Goal: Transaction & Acquisition: Purchase product/service

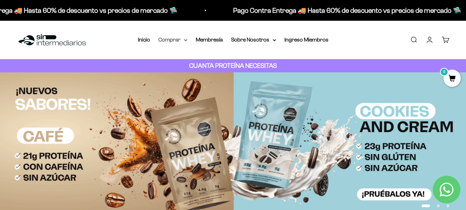
click at [187, 41] on icon at bounding box center [185, 40] width 3 height 2
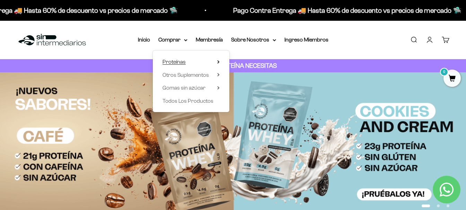
click at [195, 60] on summary "Proteínas" at bounding box center [191, 62] width 57 height 9
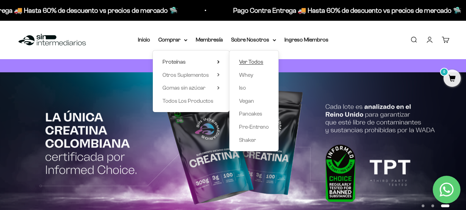
click at [254, 59] on span "Ver Todos" at bounding box center [251, 62] width 24 height 6
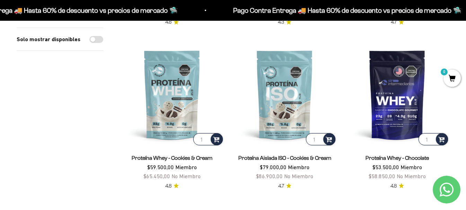
scroll to position [243, 0]
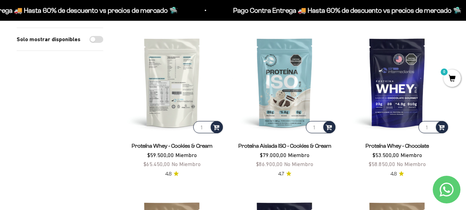
click at [175, 90] on img at bounding box center [172, 82] width 104 height 104
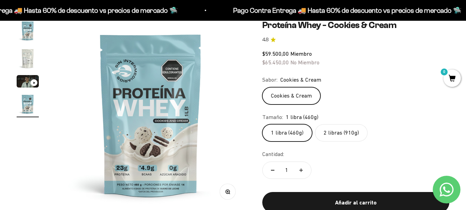
click at [212, 118] on img at bounding box center [151, 115] width 190 height 190
click at [188, 119] on img at bounding box center [151, 115] width 190 height 190
click at [36, 104] on img "Ir al artículo 4" at bounding box center [28, 104] width 22 height 22
click at [26, 81] on img "Ir al artículo 3" at bounding box center [28, 81] width 22 height 12
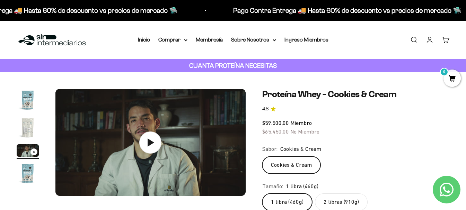
click at [30, 106] on img "Ir al artículo 1" at bounding box center [28, 100] width 22 height 22
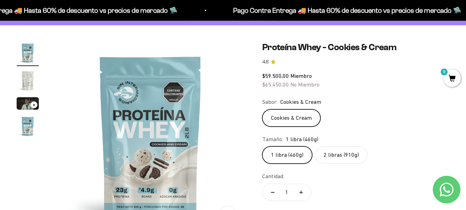
scroll to position [35, 0]
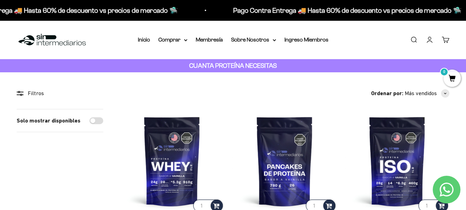
click at [101, 120] on input "Solo mostrar disponibles" at bounding box center [96, 120] width 14 height 7
checkbox input "true"
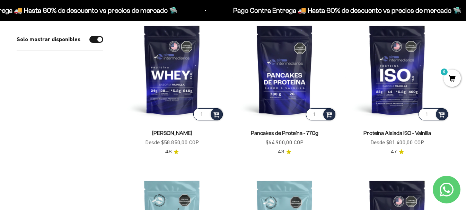
scroll to position [104, 0]
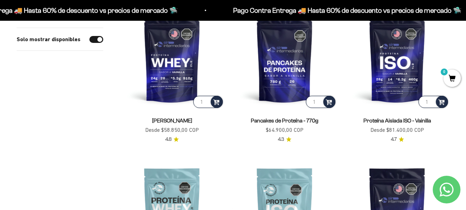
drag, startPoint x: 130, startPoint y: 147, endPoint x: 108, endPoint y: 166, distance: 29.0
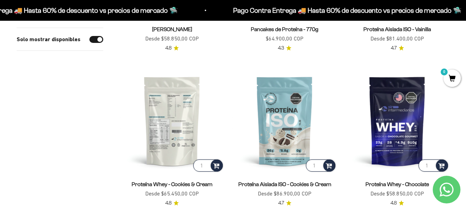
scroll to position [208, 0]
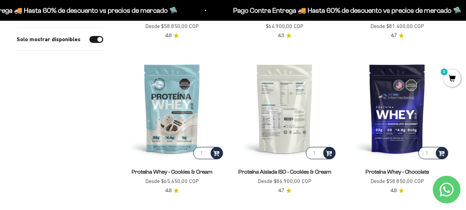
click at [295, 105] on img at bounding box center [285, 108] width 104 height 104
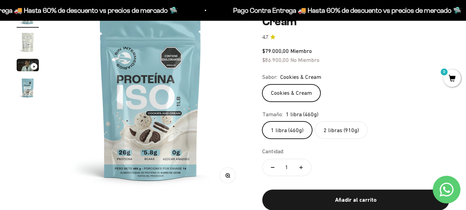
scroll to position [69, 0]
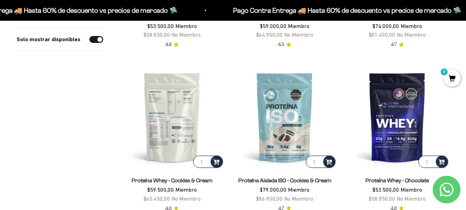
scroll to position [243, 0]
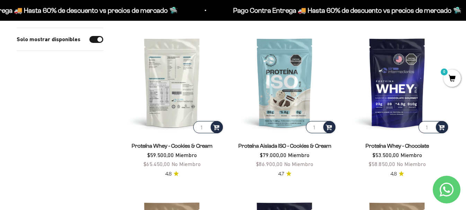
click at [166, 95] on img at bounding box center [172, 82] width 104 height 104
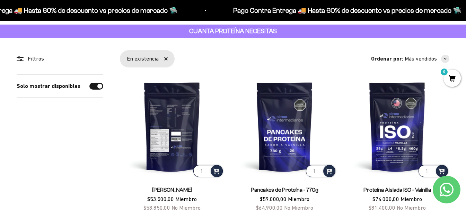
scroll to position [69, 0]
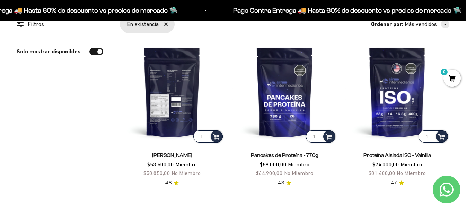
click at [178, 108] on img at bounding box center [172, 92] width 104 height 104
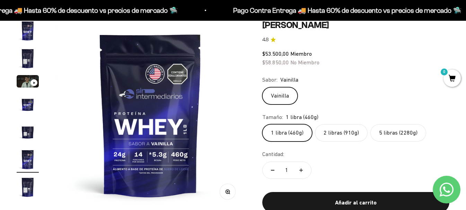
click at [402, 131] on label "5 libras (2280g)" at bounding box center [399, 132] width 56 height 17
click at [262, 124] on input "5 libras (2280g)" at bounding box center [262, 124] width 0 height 0
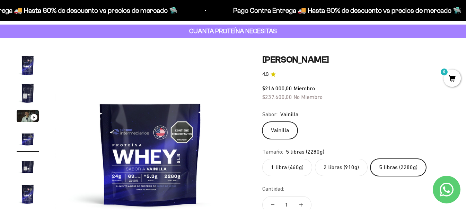
scroll to position [69, 0]
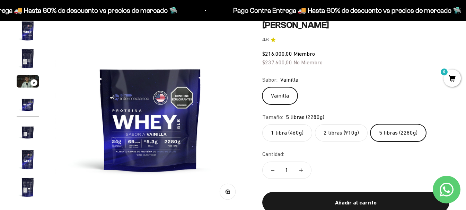
click at [38, 87] on img "Ir al artículo 3" at bounding box center [28, 81] width 22 height 12
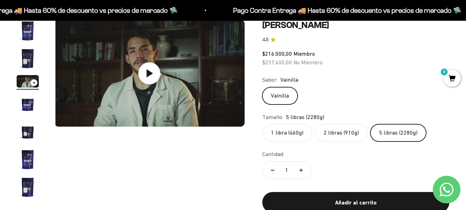
scroll to position [0, 389]
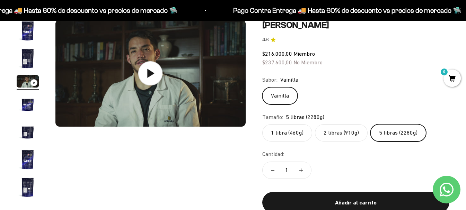
click at [150, 76] on icon at bounding box center [151, 73] width 7 height 9
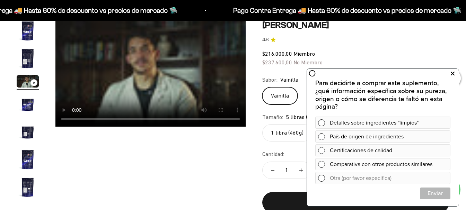
click at [452, 75] on icon at bounding box center [453, 73] width 4 height 9
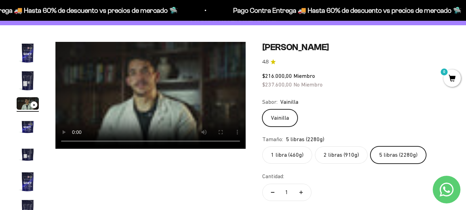
scroll to position [35, 0]
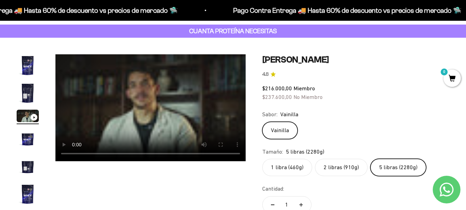
click at [154, 134] on video "Proteína Whey - Vainilla" at bounding box center [150, 107] width 190 height 107
